Goal: Navigation & Orientation: Find specific page/section

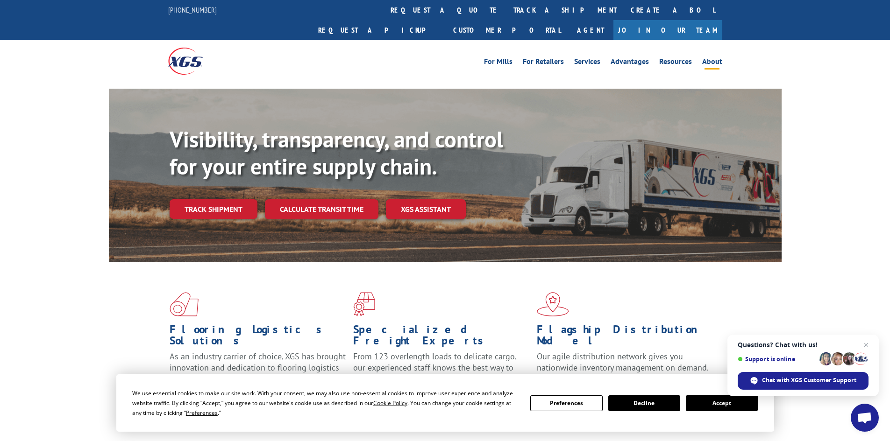
click at [707, 58] on link "About" at bounding box center [712, 63] width 20 height 10
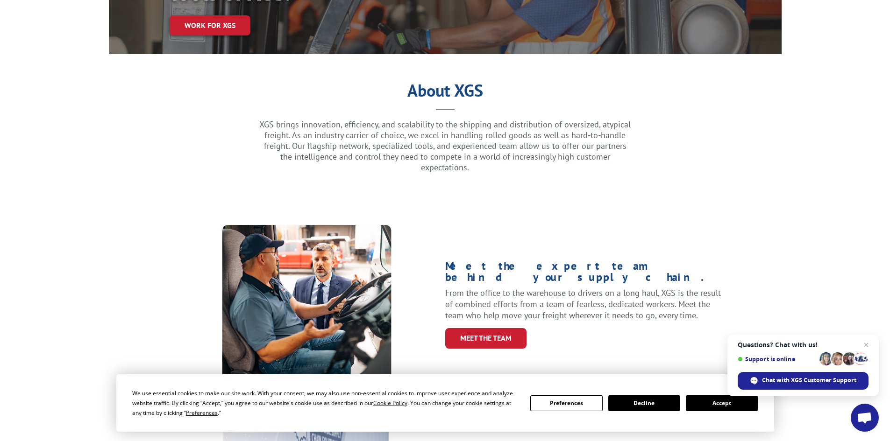
scroll to position [234, 0]
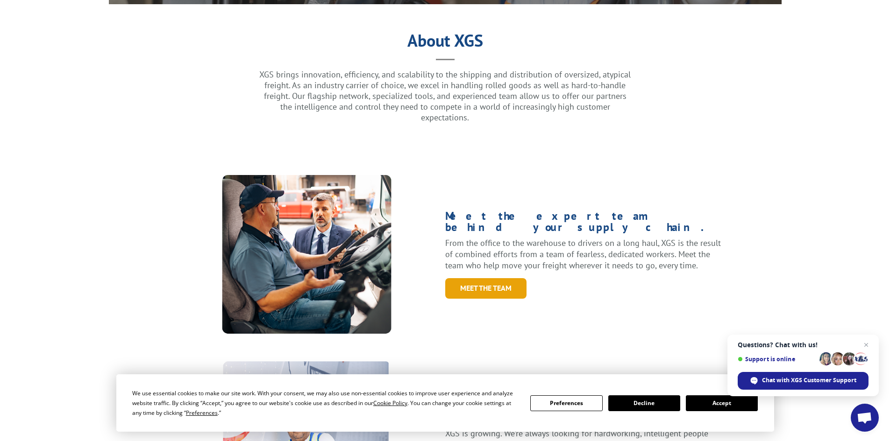
click at [477, 278] on link "Meet the Team" at bounding box center [485, 288] width 81 height 20
